Goal: Check status

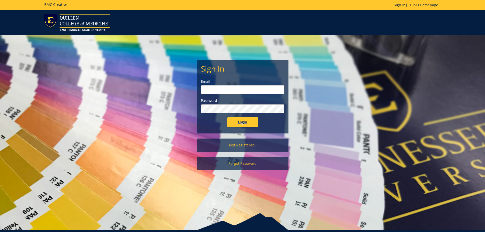
type input "jewettk@etsu.edu"
click at [248, 124] on input "Login" at bounding box center [242, 122] width 31 height 10
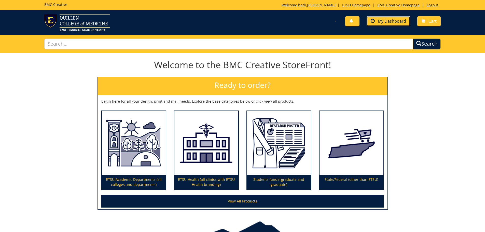
click at [390, 24] on link "My Dashboard" at bounding box center [389, 21] width 44 height 10
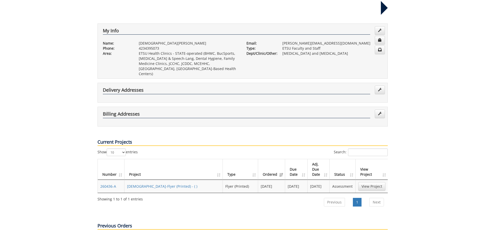
scroll to position [102, 0]
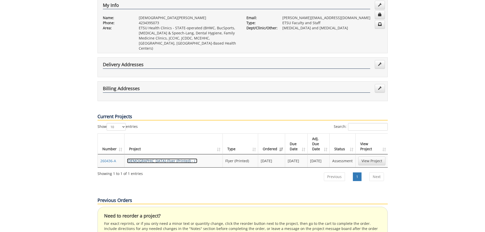
click at [152, 158] on link "KristenJewett-Flyer (Printed) - ( )" at bounding box center [162, 160] width 70 height 5
